Goal: Task Accomplishment & Management: Manage account settings

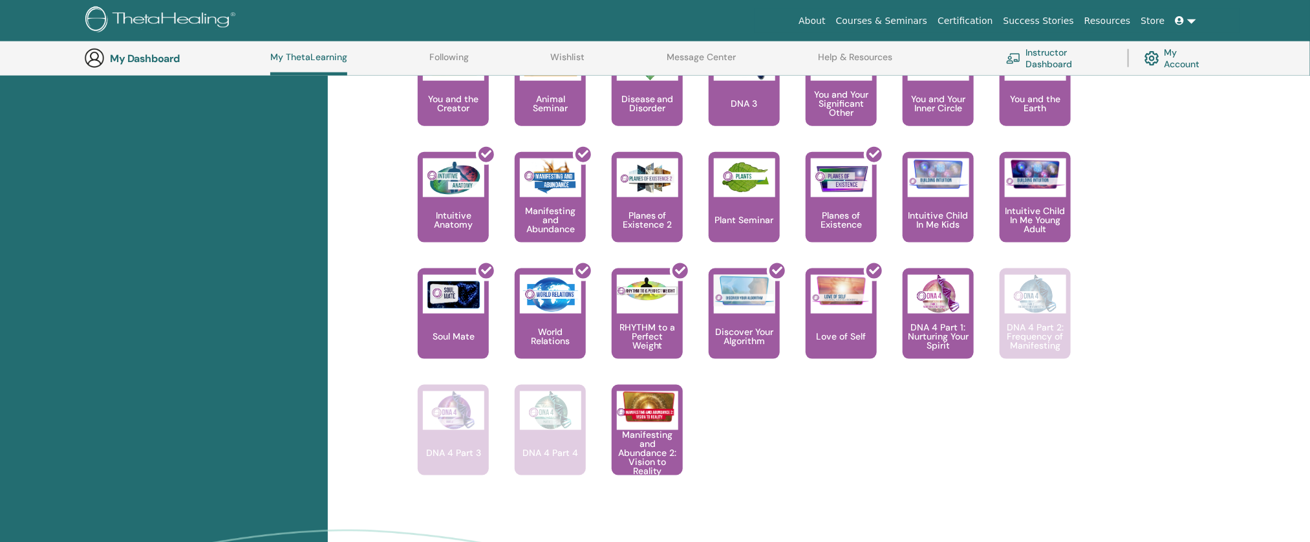
scroll to position [796, 0]
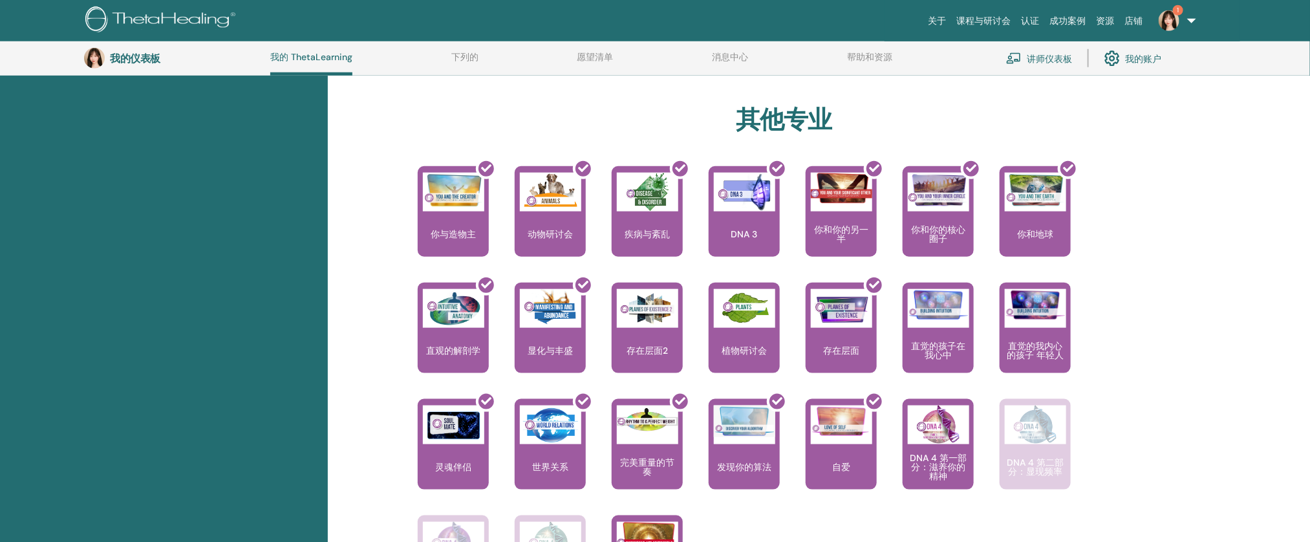
scroll to position [605, 0]
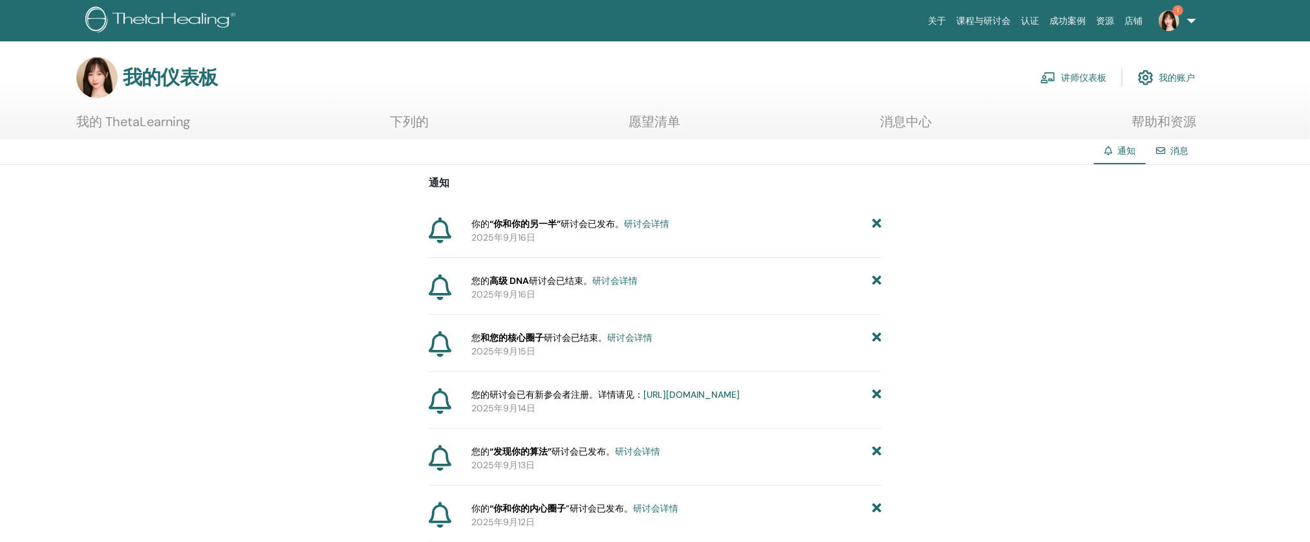
click at [1093, 81] on font "讲师仪表板" at bounding box center [1083, 78] width 45 height 12
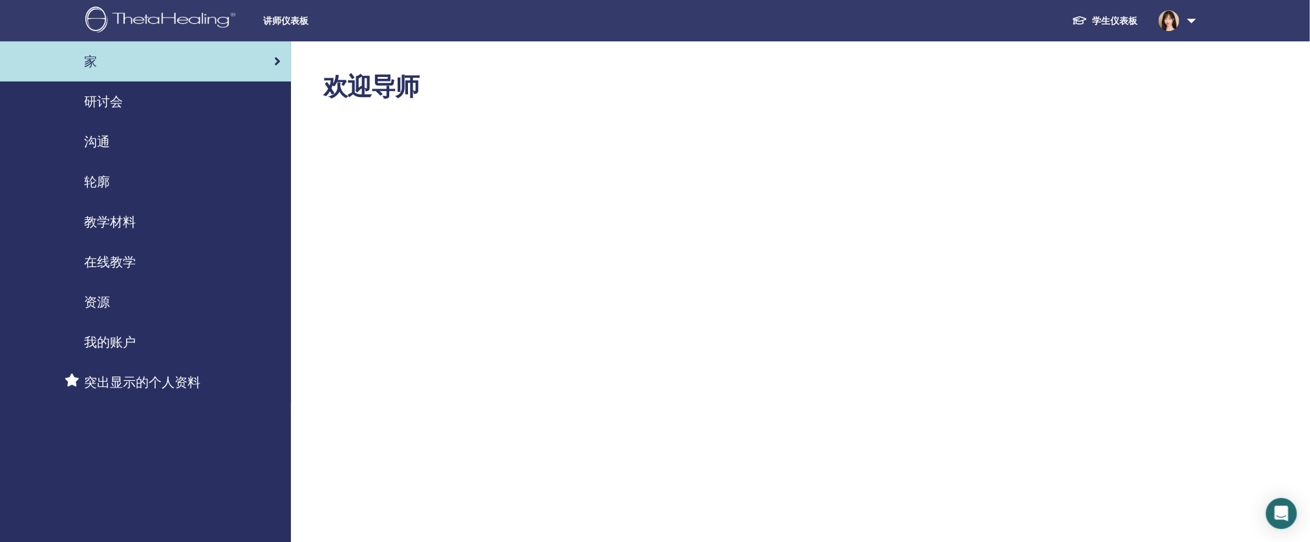
click at [120, 105] on font "研讨会" at bounding box center [103, 101] width 39 height 17
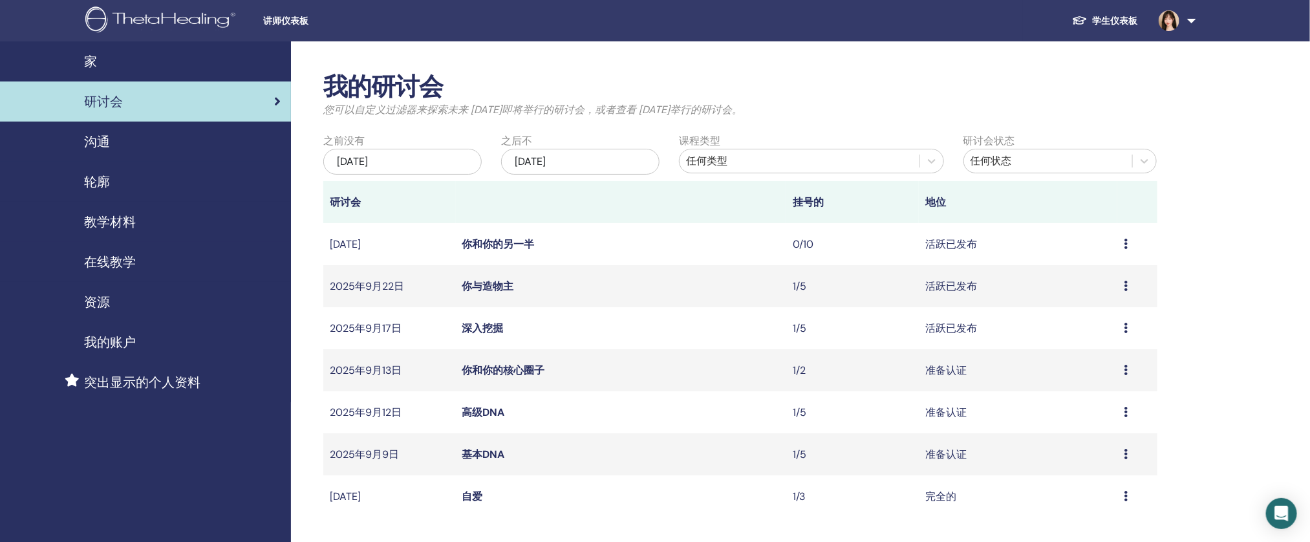
click at [208, 135] on div "沟通" at bounding box center [145, 141] width 270 height 19
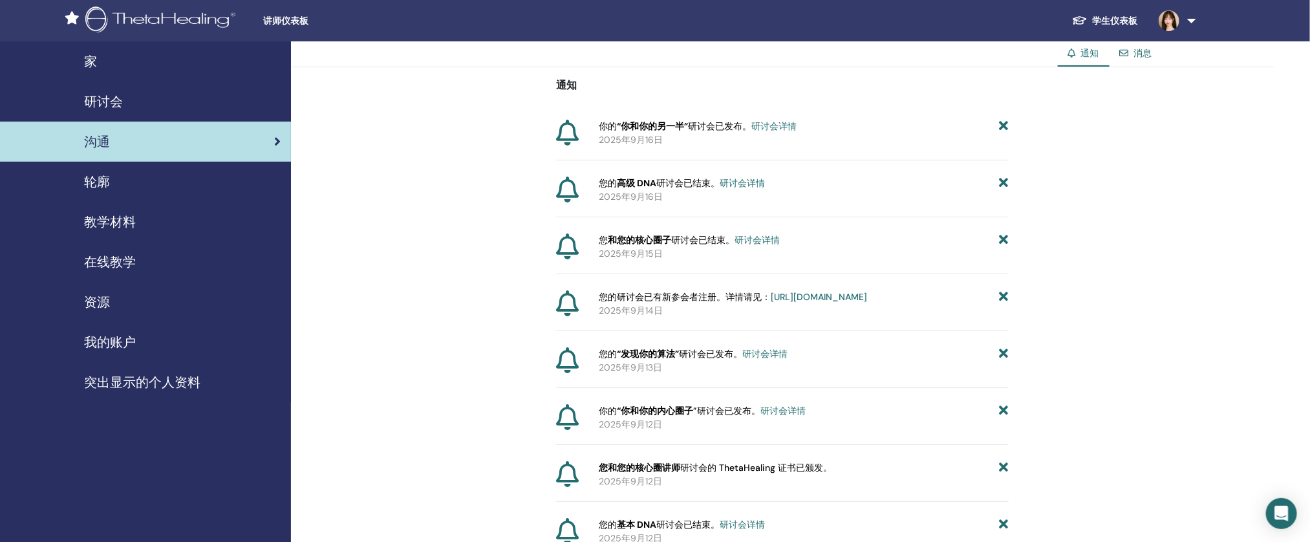
click at [198, 187] on div "轮廓" at bounding box center [145, 181] width 270 height 19
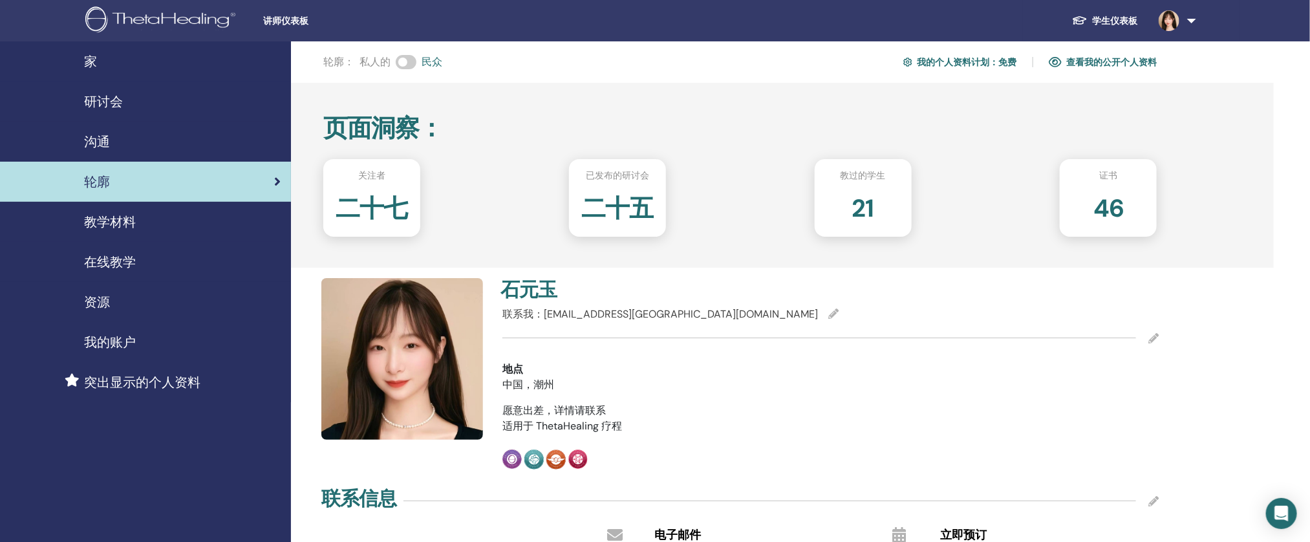
click at [380, 321] on img at bounding box center [402, 359] width 162 height 162
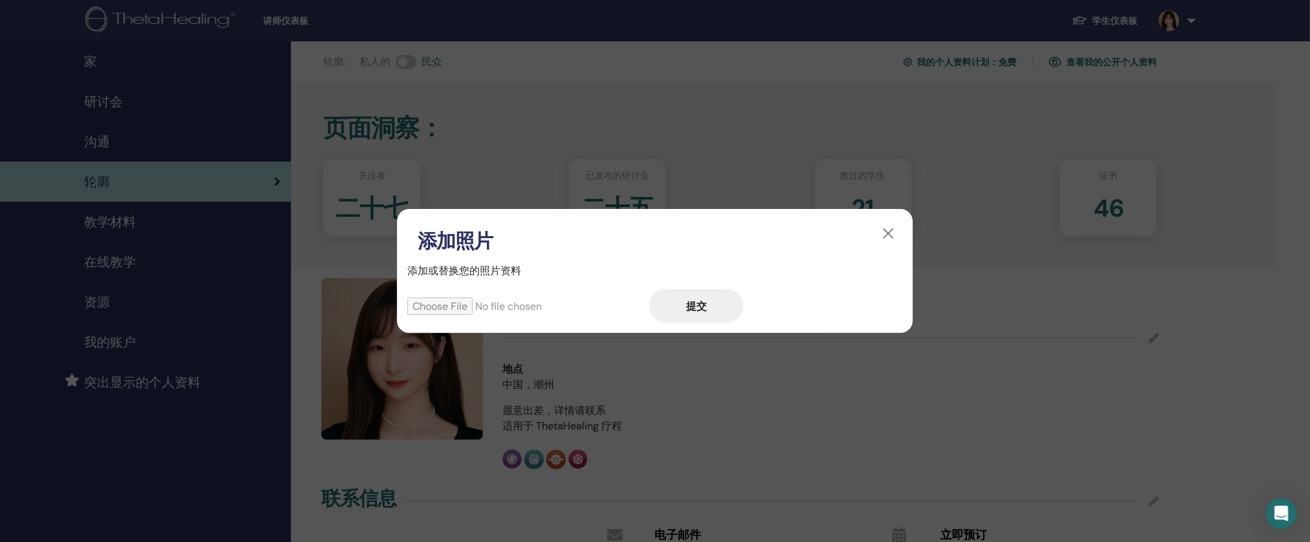
click at [444, 303] on input "file" at bounding box center [528, 305] width 242 height 17
type input "**********"
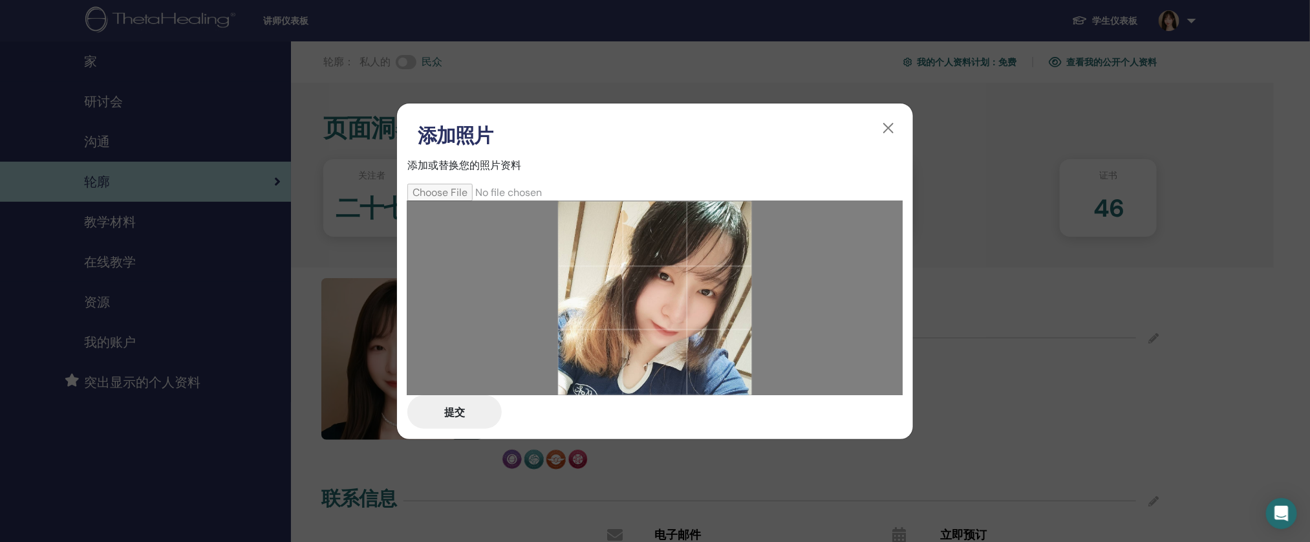
click at [467, 405] on button "提交" at bounding box center [454, 412] width 94 height 34
